Goal: Navigation & Orientation: Find specific page/section

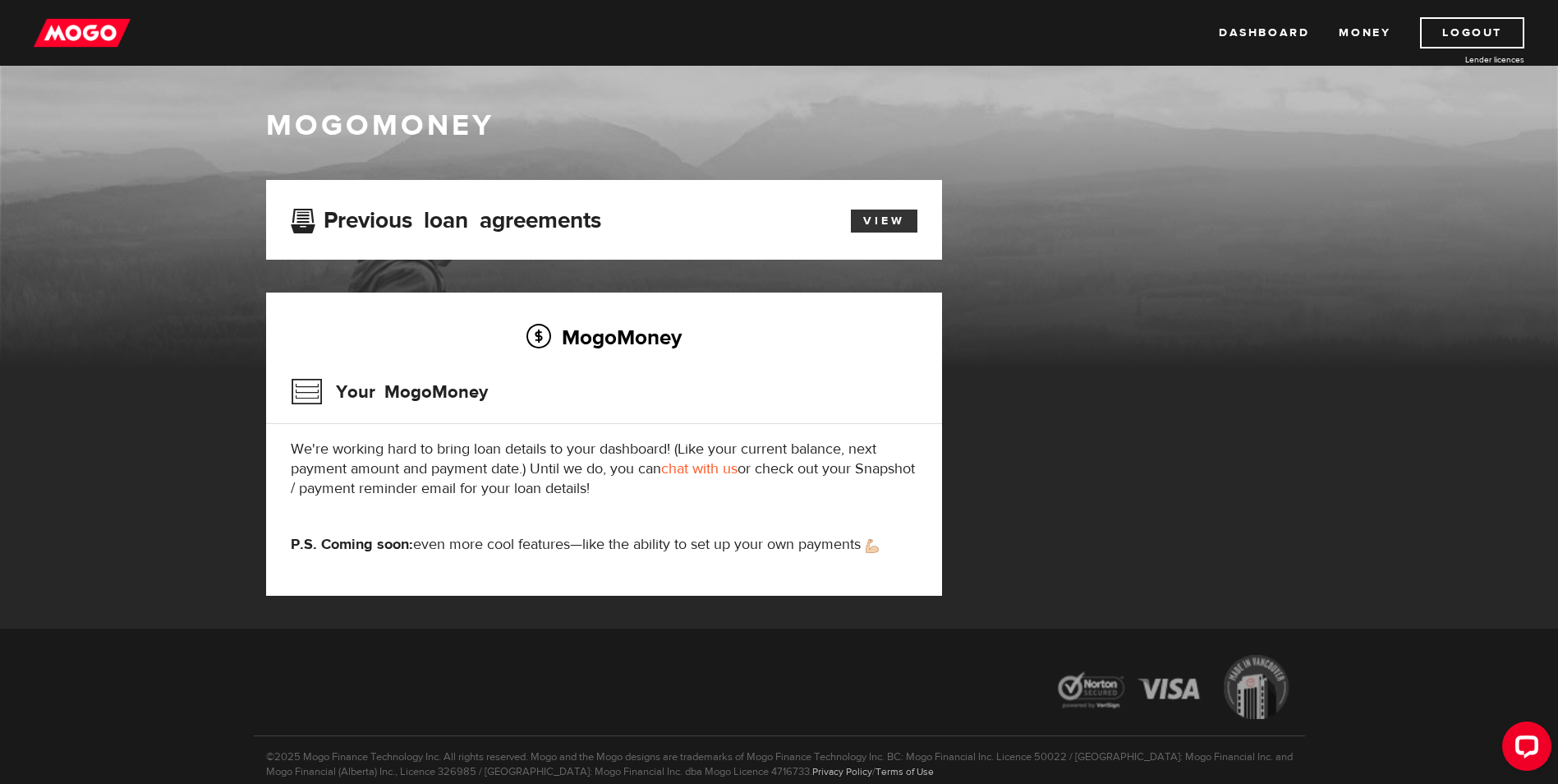
click at [897, 221] on link "View" at bounding box center [885, 220] width 66 height 23
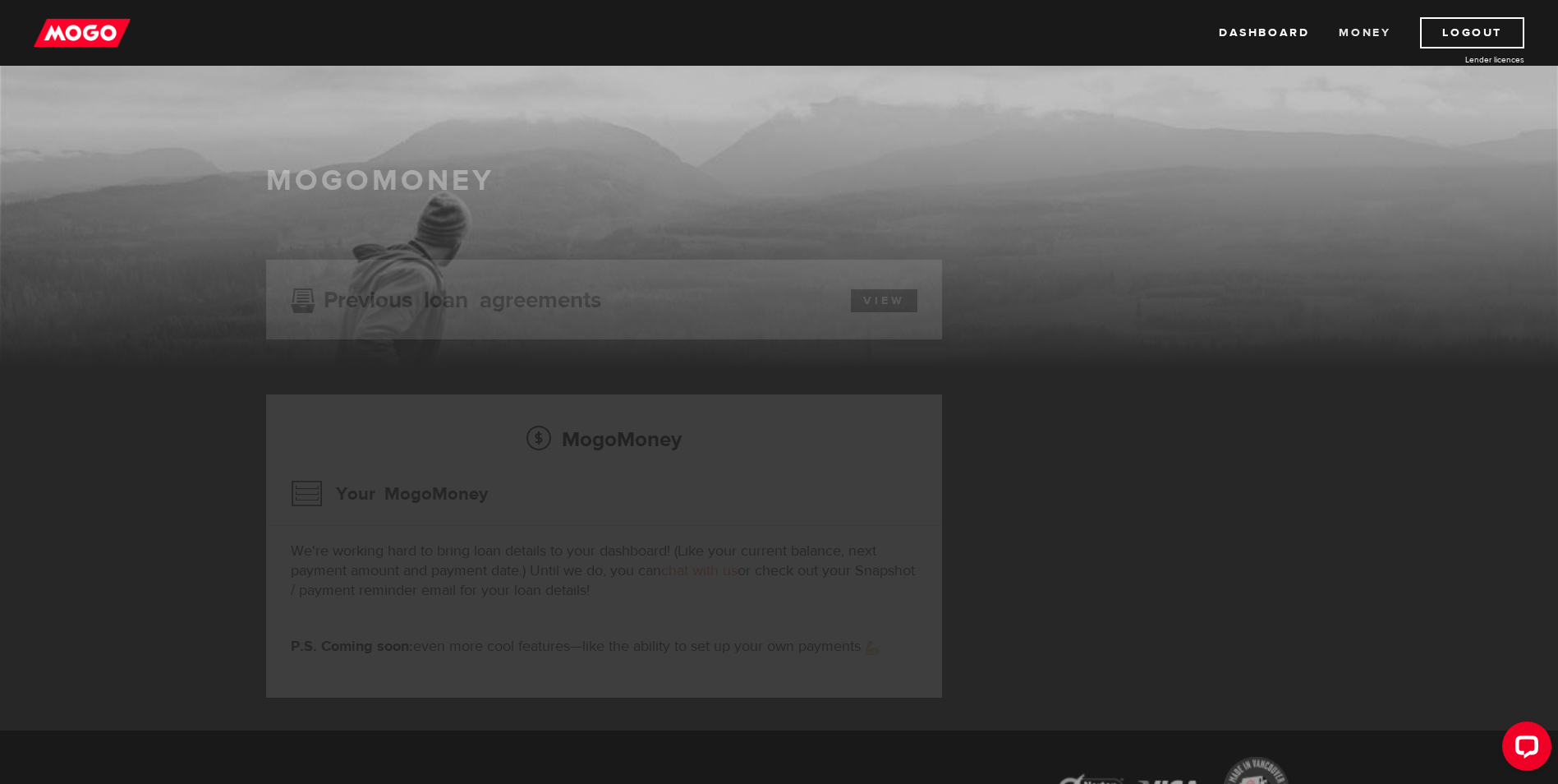
click at [1346, 29] on link "Money" at bounding box center [1365, 33] width 52 height 31
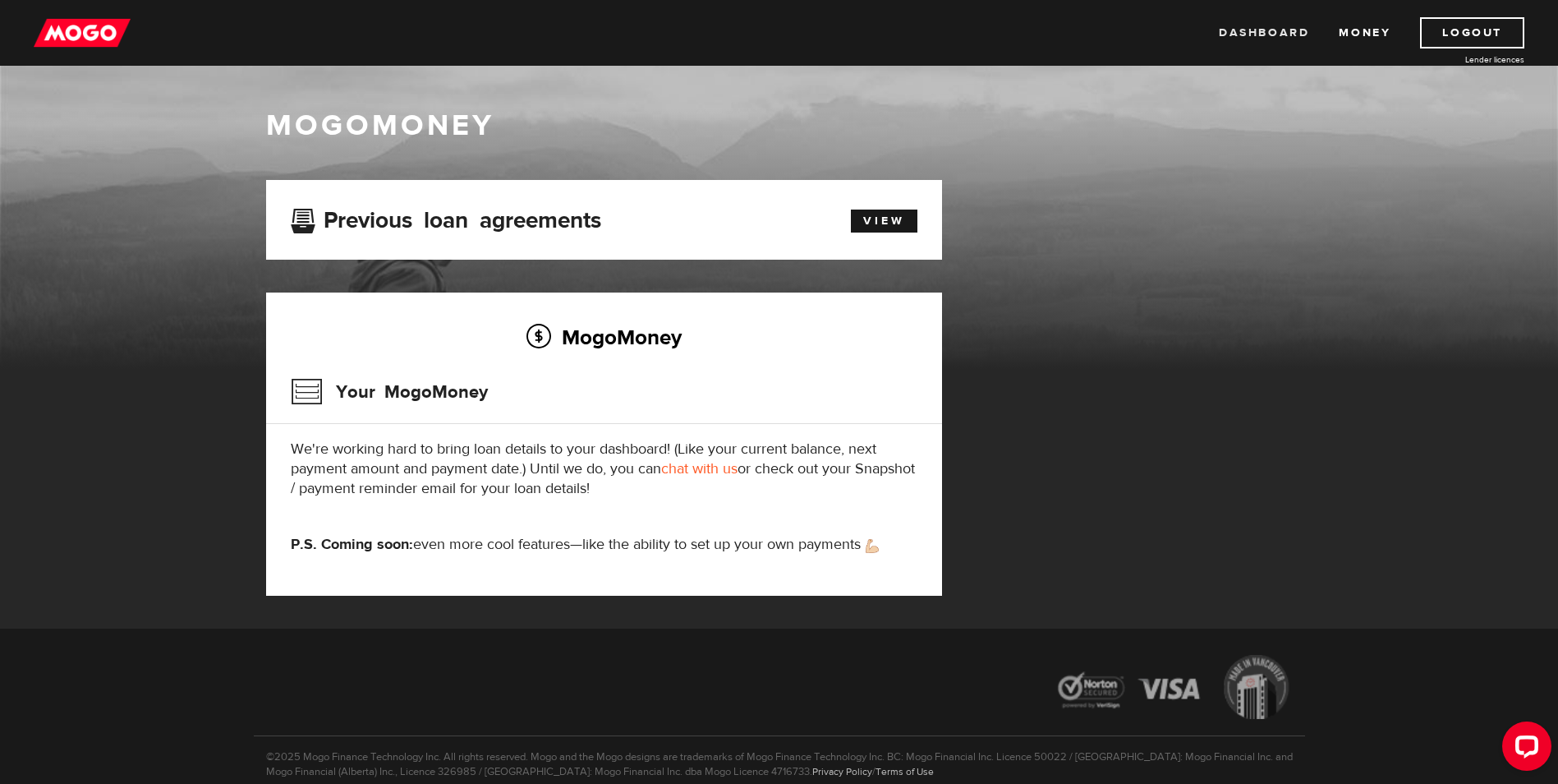
click at [1247, 26] on link "Dashboard" at bounding box center [1265, 33] width 90 height 31
